Goal: Task Accomplishment & Management: Use online tool/utility

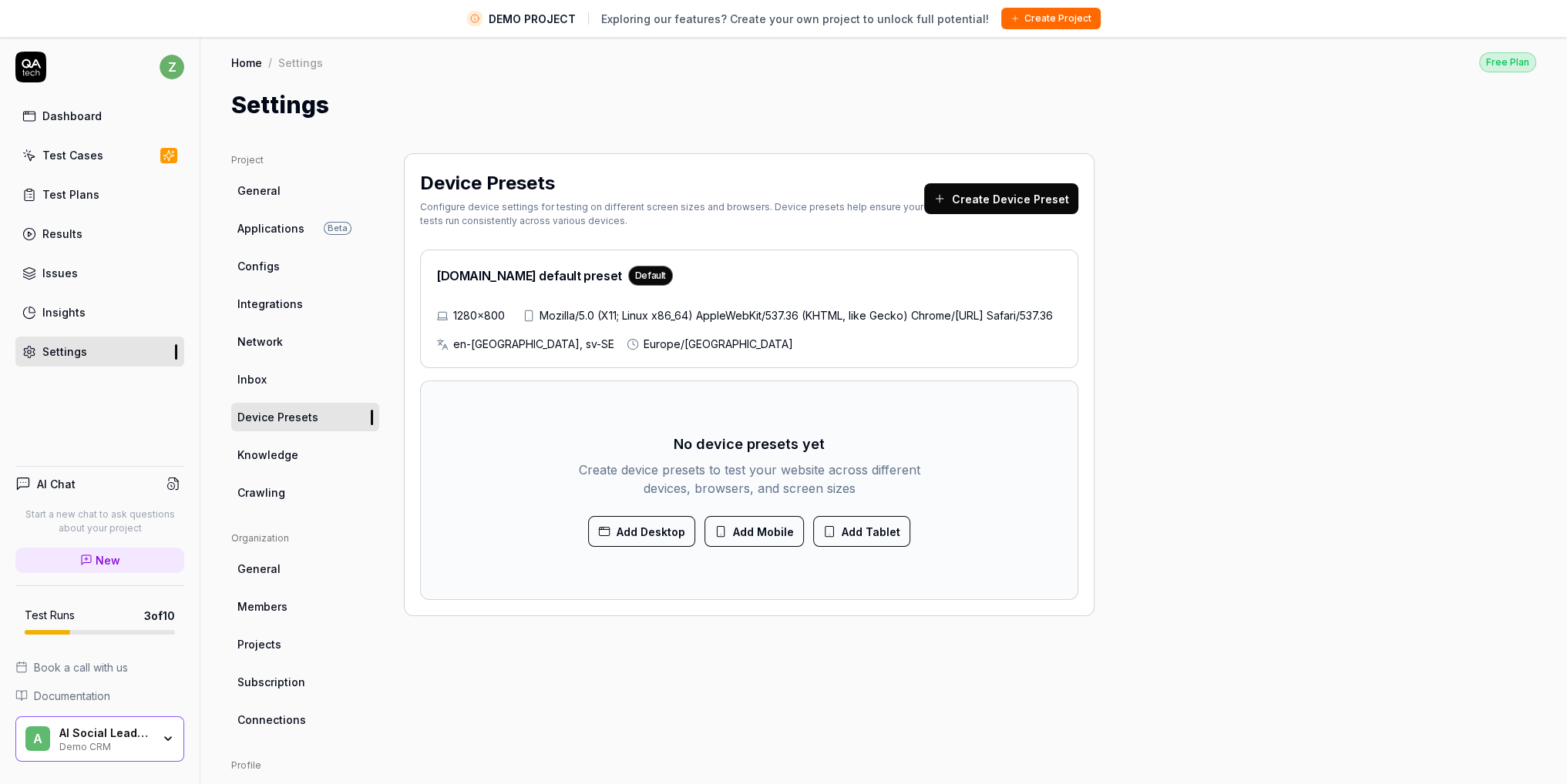
click at [450, 352] on div "en-[GEOGRAPHIC_DATA], sv-SE" at bounding box center [525, 344] width 178 height 16
click at [778, 291] on div "[DOMAIN_NAME] default preset Default 1280×800 Mozilla/5.0 (X11; Linux x86_64) A…" at bounding box center [749, 309] width 658 height 119
click at [484, 352] on span "en-[GEOGRAPHIC_DATA], sv-SE" at bounding box center [534, 344] width 161 height 16
click at [483, 352] on span "en-[GEOGRAPHIC_DATA], sv-SE" at bounding box center [534, 344] width 161 height 16
click at [647, 547] on button "Add Desktop" at bounding box center [641, 532] width 107 height 31
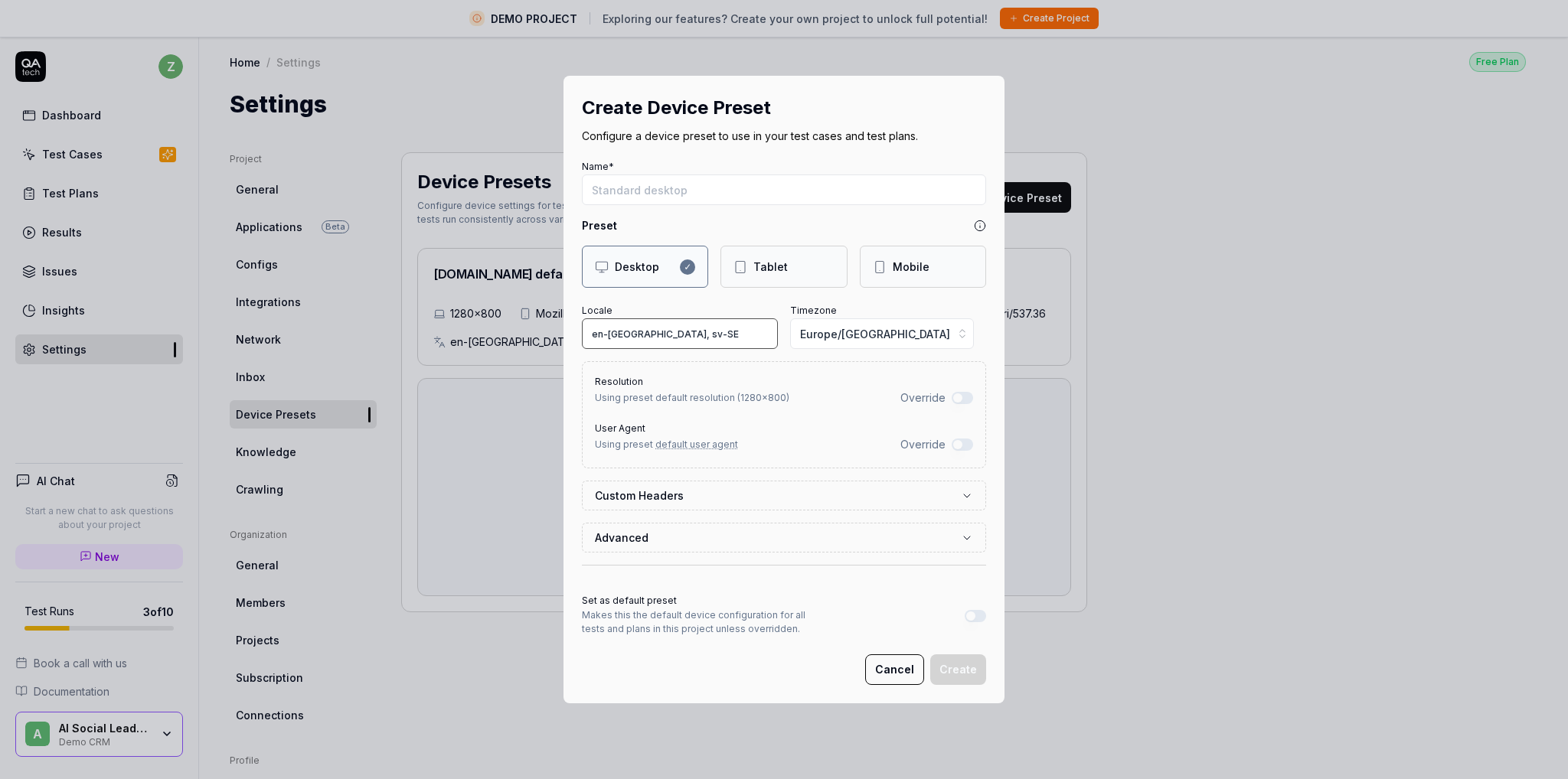
click at [709, 329] on input "en-[GEOGRAPHIC_DATA], sv-SE" at bounding box center [680, 334] width 196 height 31
click at [686, 334] on input "en-[GEOGRAPHIC_DATA], sv-SE" at bounding box center [680, 334] width 196 height 31
drag, startPoint x: 689, startPoint y: 334, endPoint x: 619, endPoint y: 340, distance: 70.3
click at [619, 340] on input "en-[GEOGRAPHIC_DATA], sv-SEddddd" at bounding box center [680, 334] width 196 height 31
type input "en-[GEOGRAPHIC_DATA],"
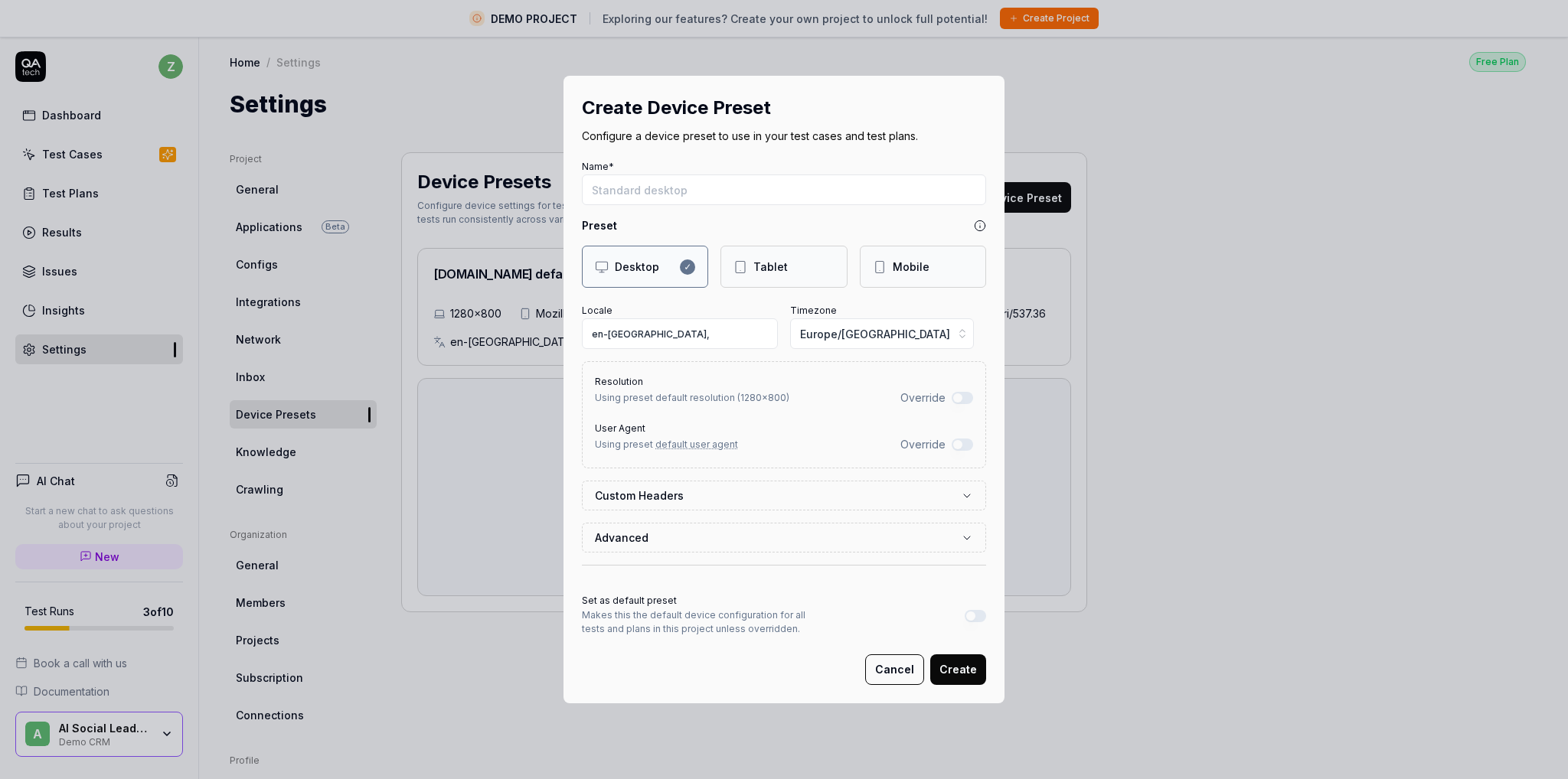
click at [964, 495] on icon "button" at bounding box center [967, 496] width 12 height 12
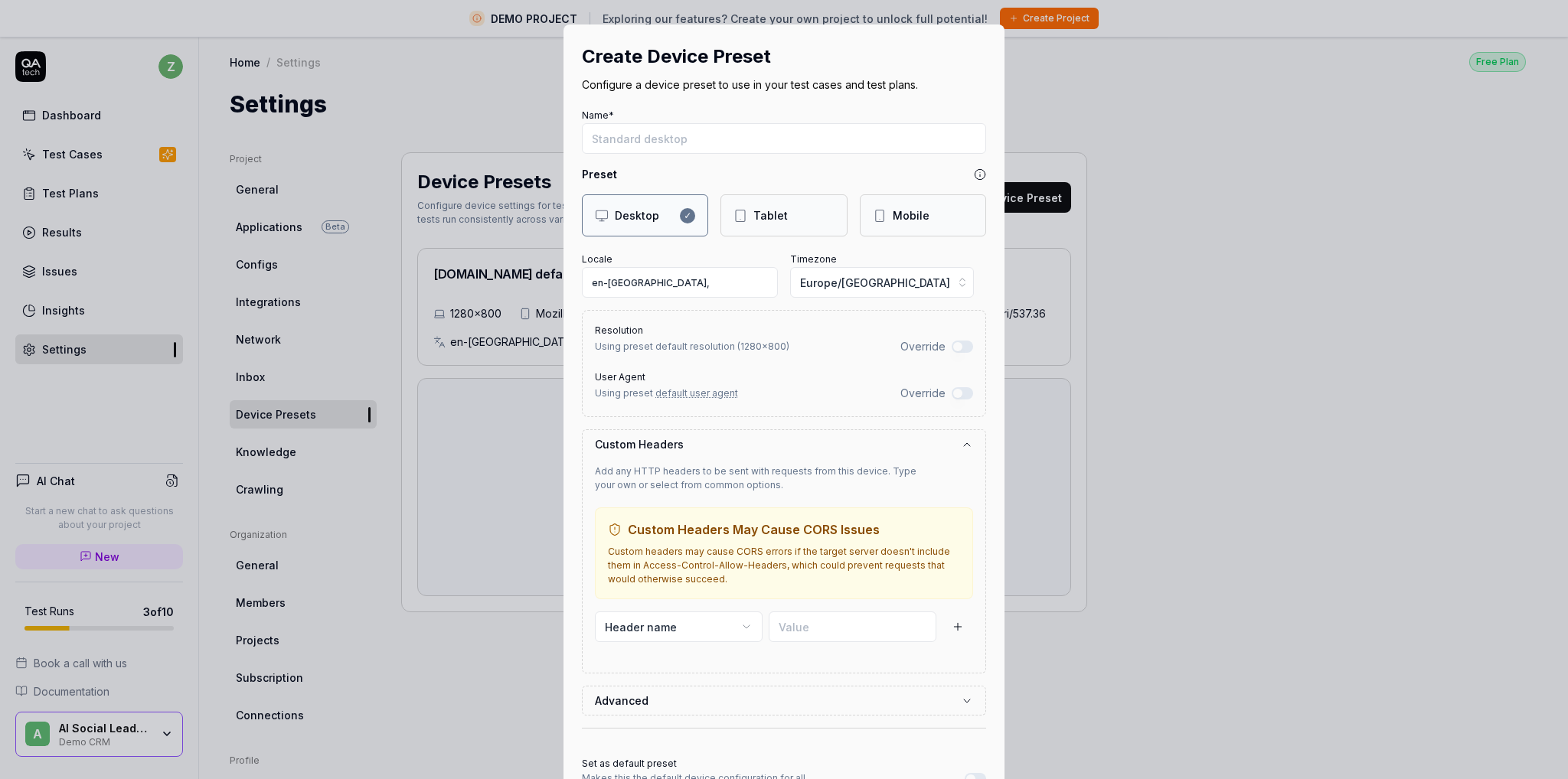
click at [961, 441] on icon "button" at bounding box center [967, 444] width 12 height 12
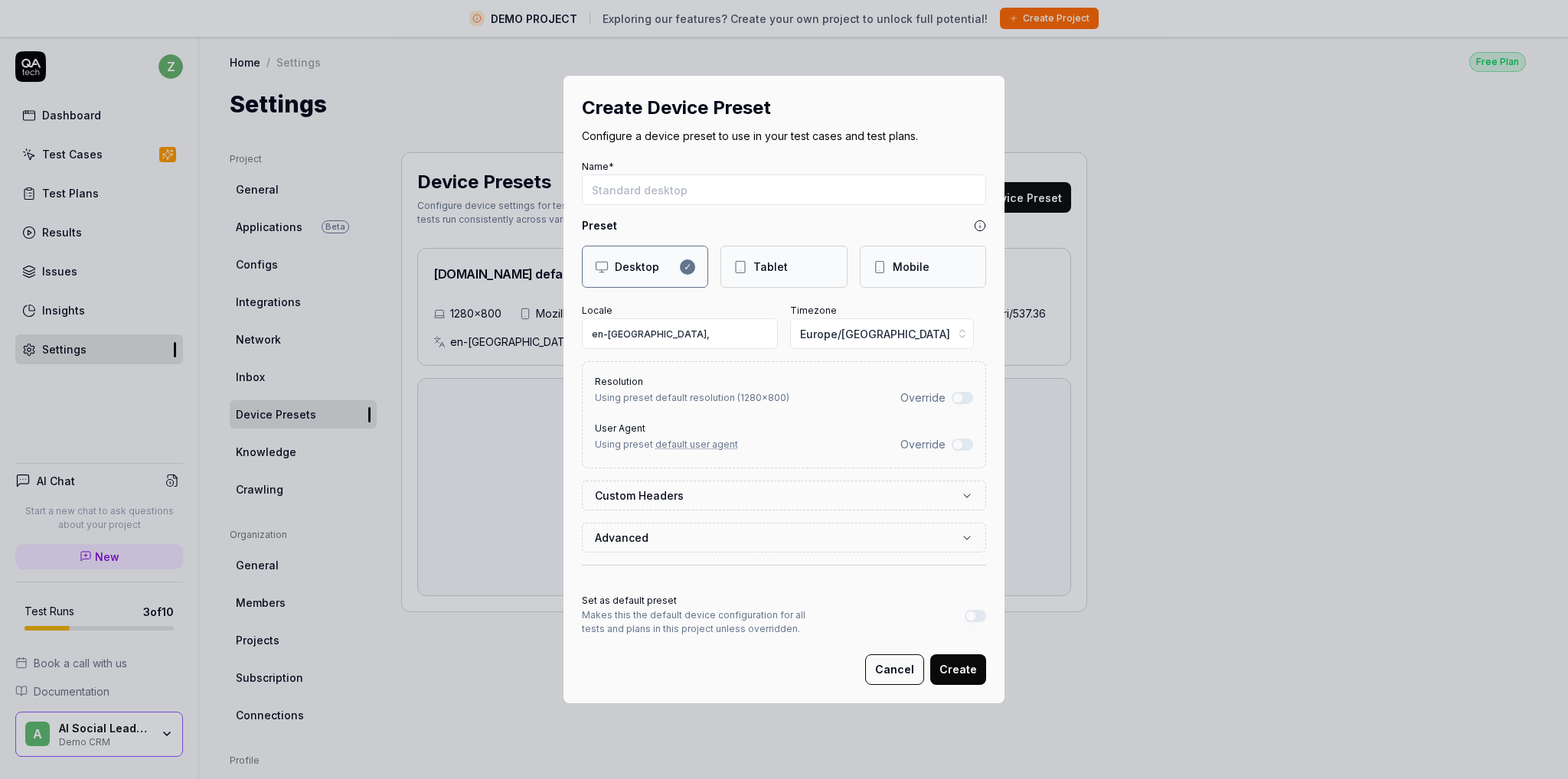
click at [952, 537] on button "Advanced" at bounding box center [784, 537] width 378 height 28
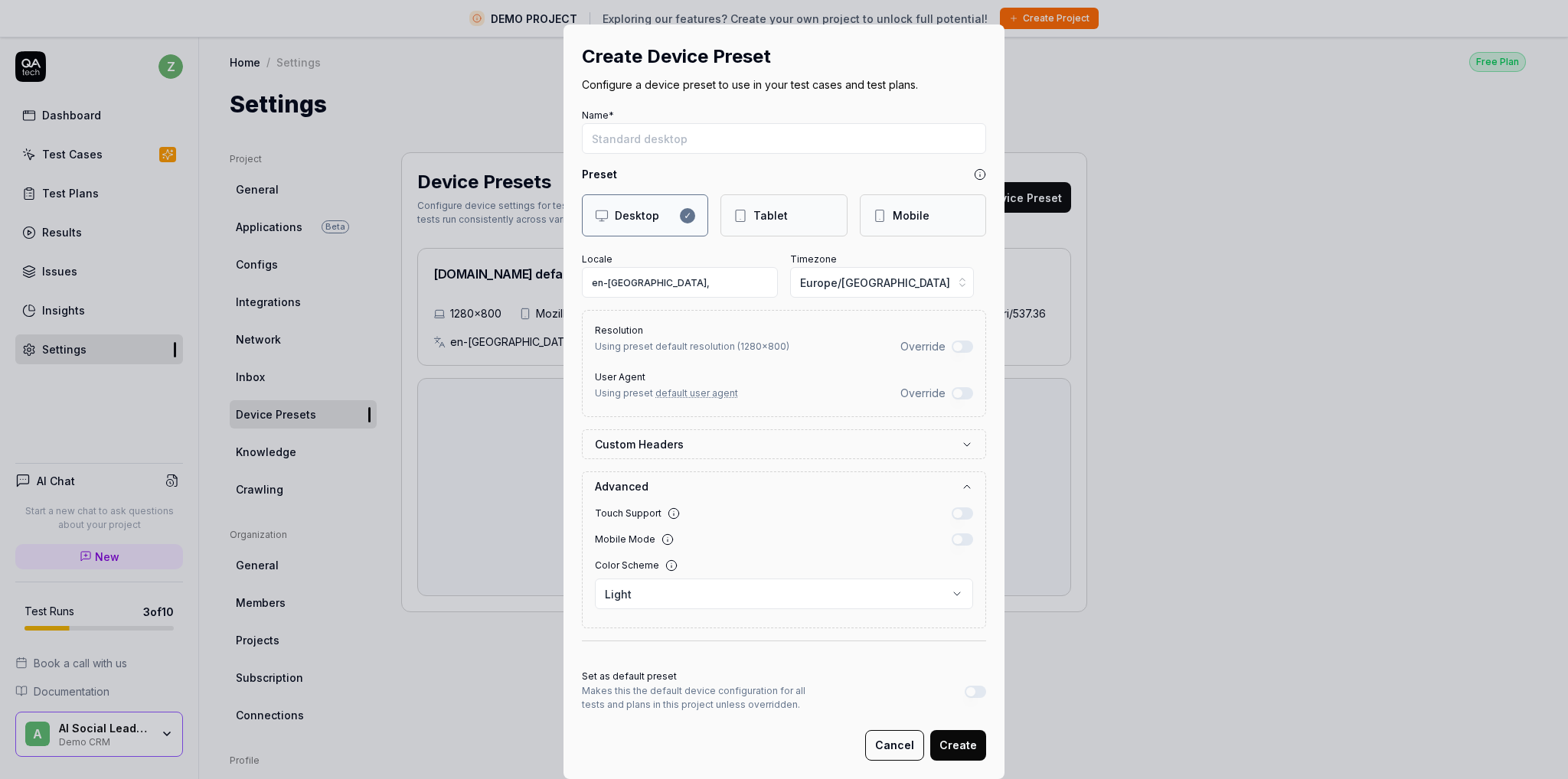
click at [961, 490] on icon "button" at bounding box center [967, 486] width 12 height 12
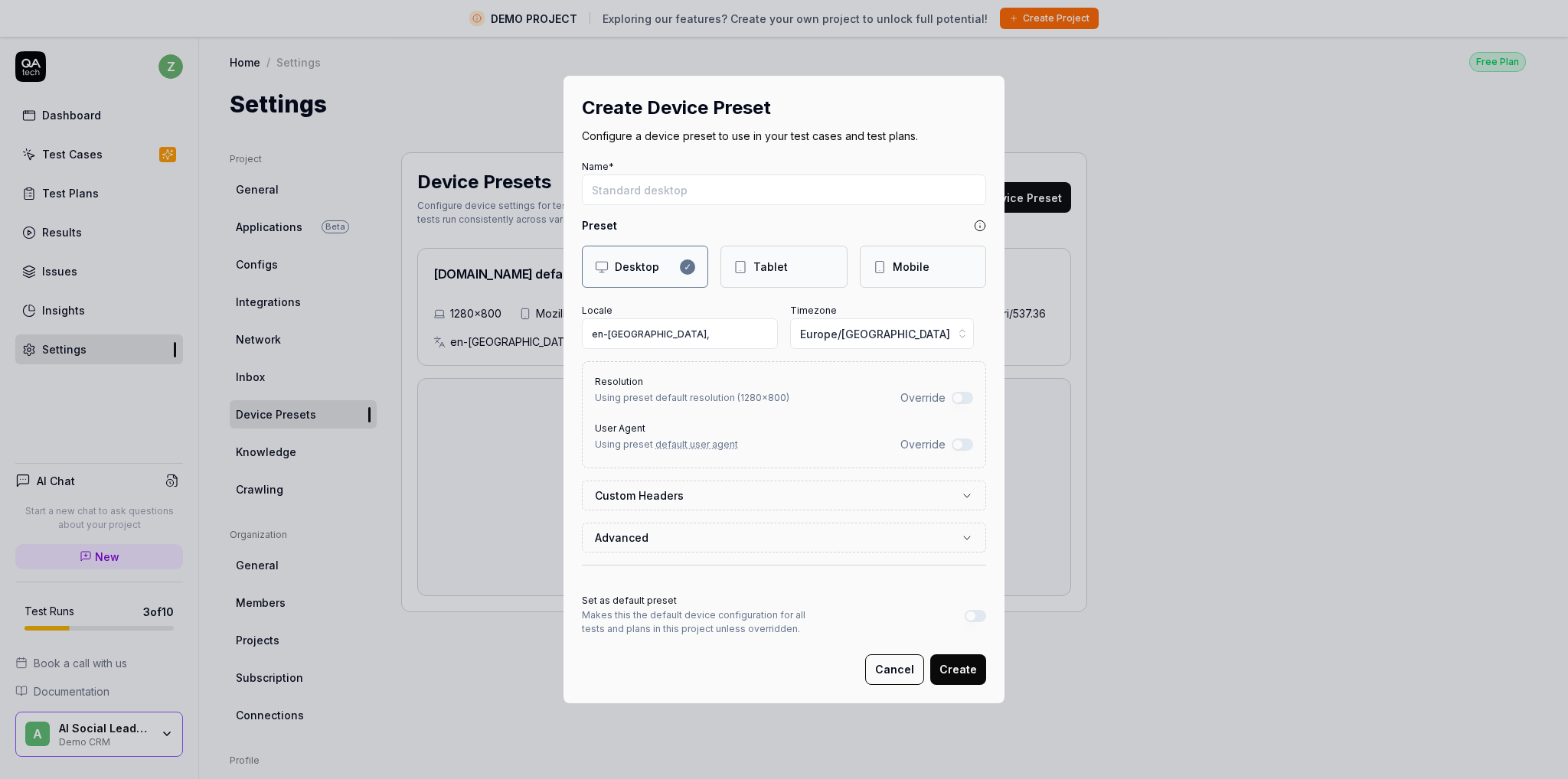
click at [895, 674] on button "Cancel" at bounding box center [895, 670] width 59 height 31
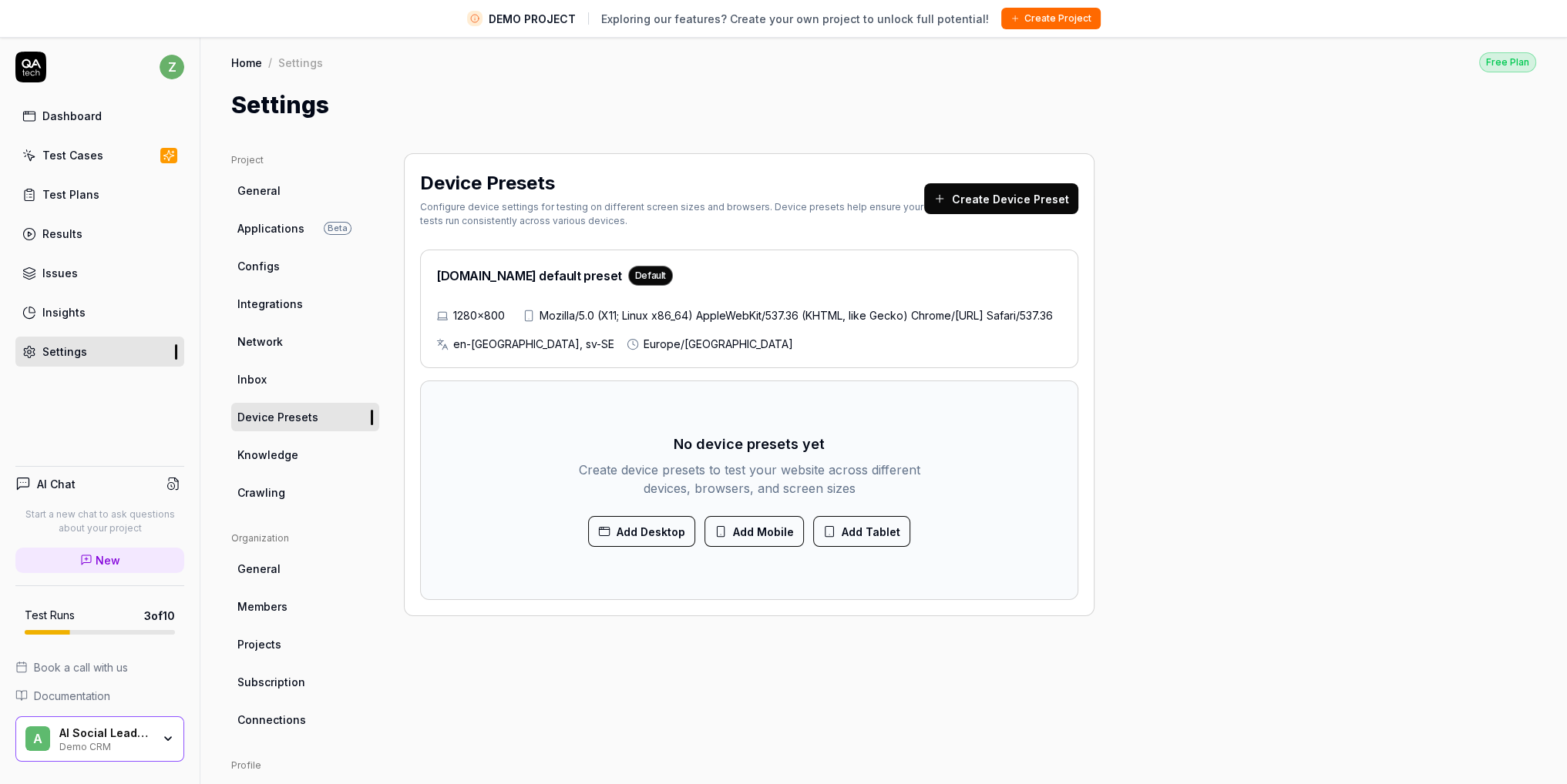
click at [1240, 547] on div "Project General Applications Beta Configs Integrations Network Inbox Device Pre…" at bounding box center [883, 538] width 1305 height 770
click at [1096, 529] on div "Project General Applications Beta Configs Integrations Network Inbox Device Pre…" at bounding box center [883, 538] width 1305 height 770
click at [1209, 161] on div "Project General Applications Beta Configs Integrations Network Inbox Device Pre…" at bounding box center [883, 538] width 1305 height 770
